Goal: Navigation & Orientation: Find specific page/section

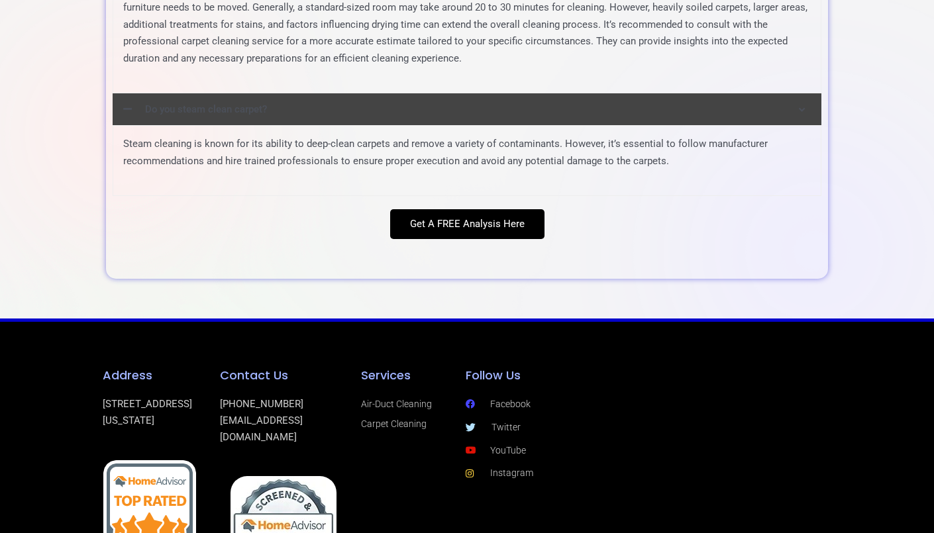
scroll to position [4855, 0]
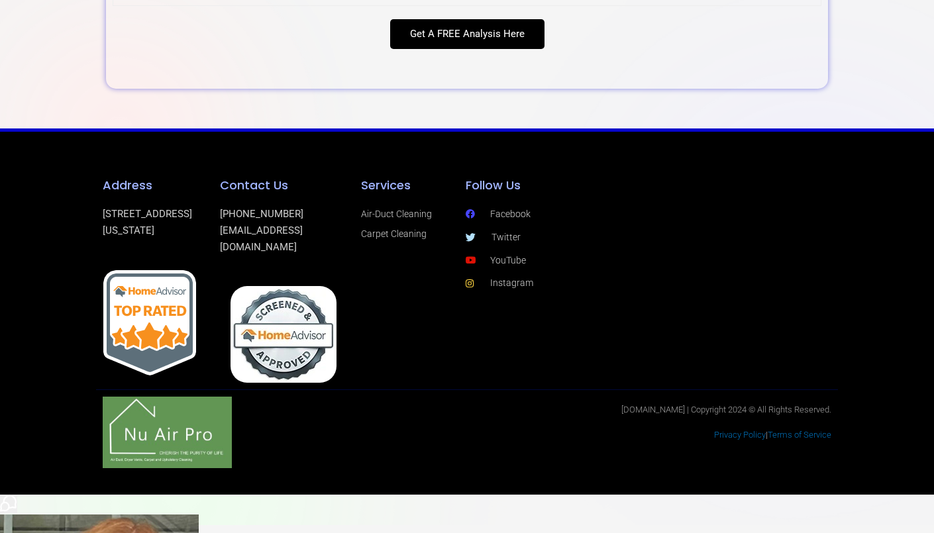
click at [387, 220] on span "Air-Duct Cleaning" at bounding box center [396, 214] width 71 height 17
click at [357, 181] on div "Services Air-Duct Cleaning Carpet Cleaning" at bounding box center [406, 280] width 105 height 217
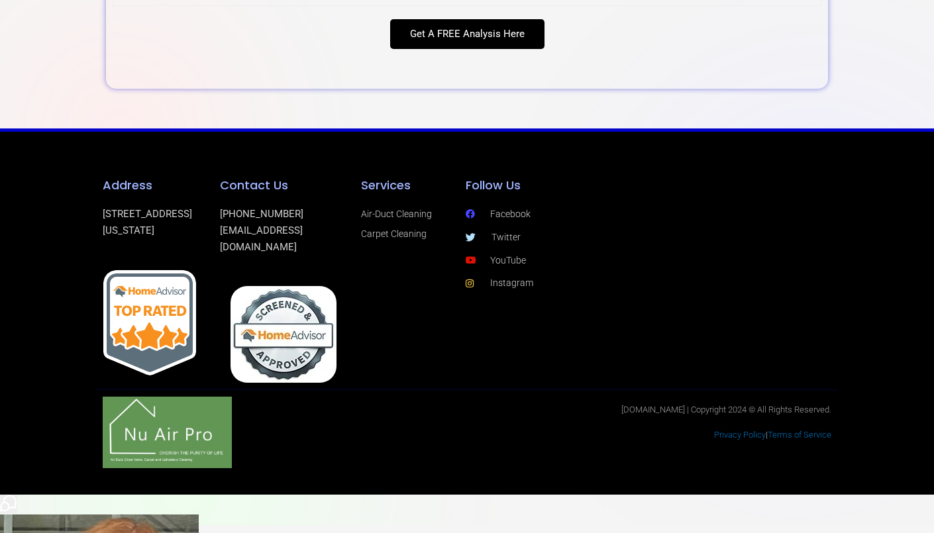
click at [362, 193] on h4 "Services" at bounding box center [406, 185] width 91 height 15
copy div "Services"
click at [16, 499] on icon "Select to open the chat widget" at bounding box center [8, 502] width 15 height 15
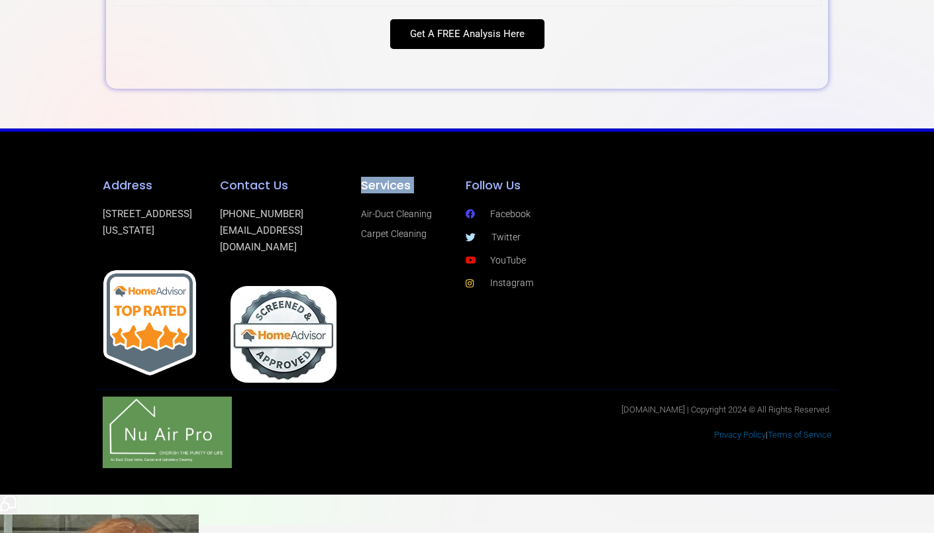
click at [17, 501] on icon "Select to close the chat widget" at bounding box center [8, 503] width 17 height 17
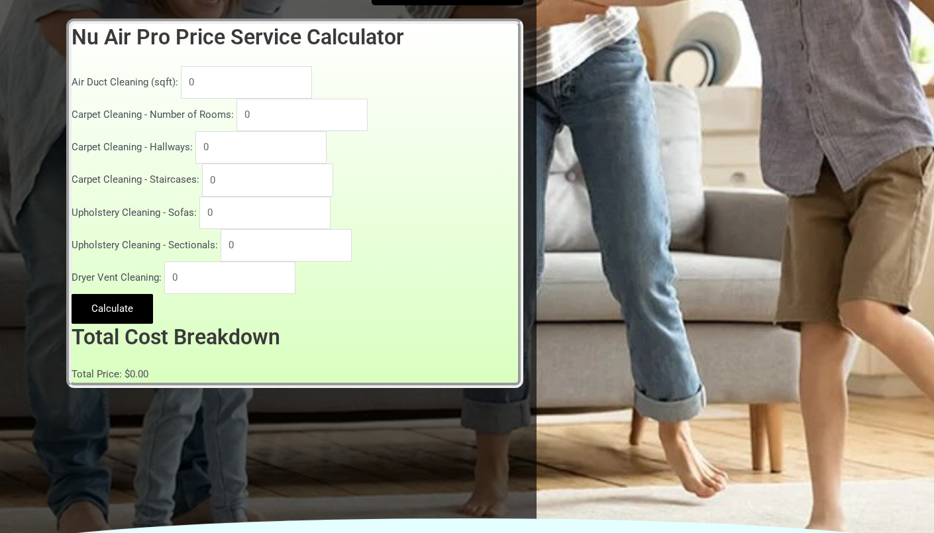
scroll to position [0, 0]
